Goal: Use online tool/utility: Utilize a website feature to perform a specific function

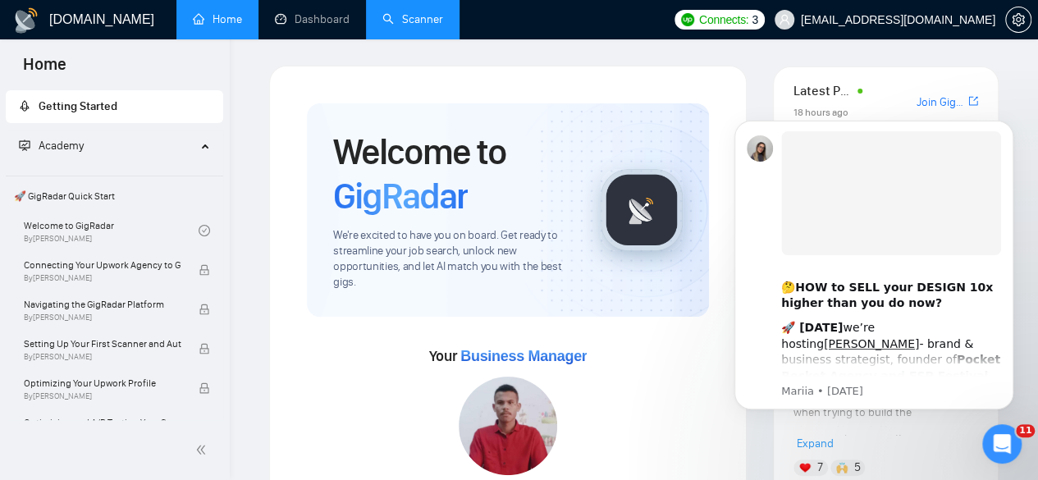
click at [409, 26] on link "Scanner" at bounding box center [412, 19] width 61 height 14
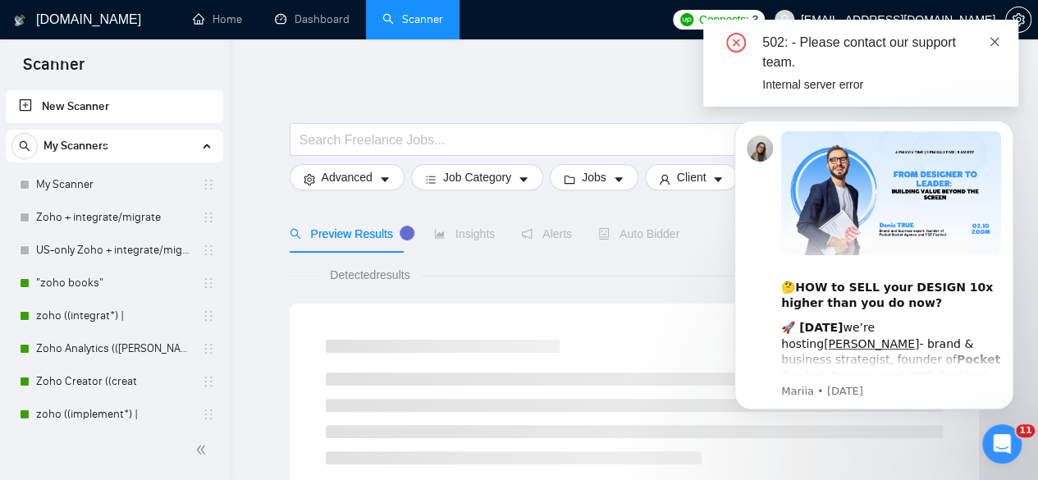
click at [996, 37] on icon "close" at bounding box center [994, 41] width 11 height 11
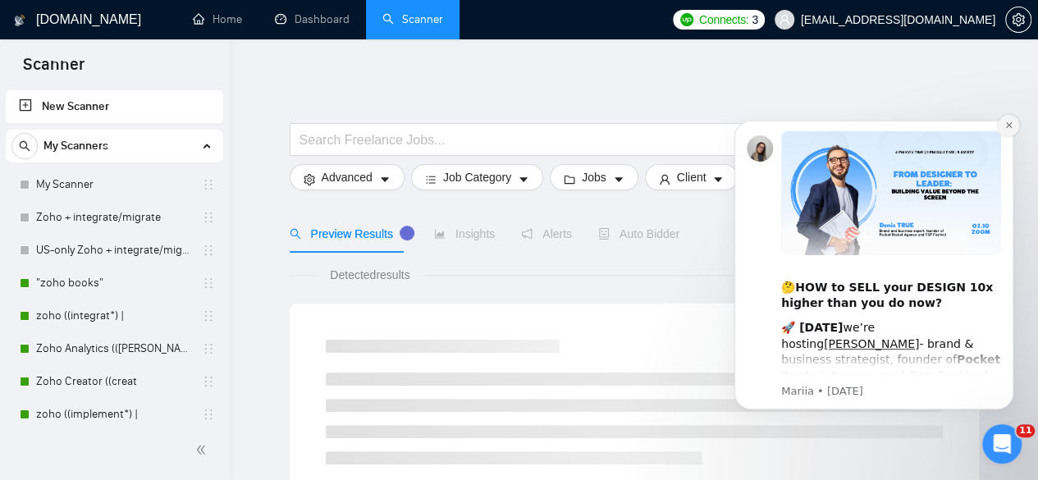
click at [1007, 126] on icon "Dismiss notification" at bounding box center [1008, 125] width 9 height 9
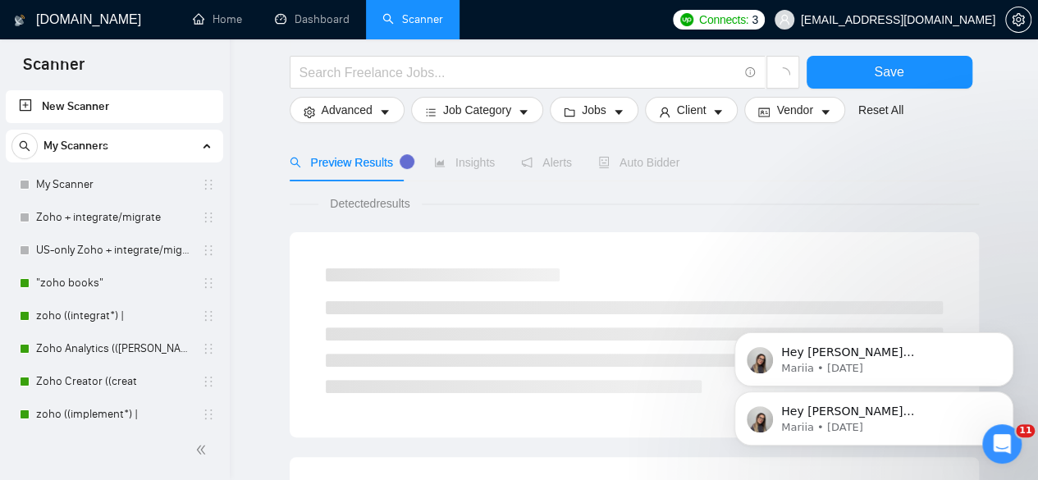
scroll to position [176, 0]
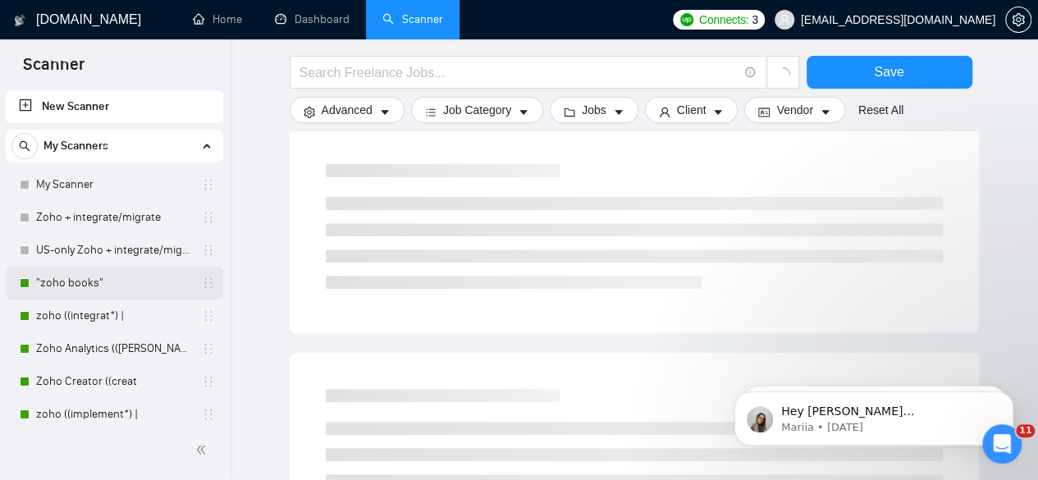
click at [89, 287] on link ""zoho books"" at bounding box center [114, 283] width 156 height 33
